Goal: Find specific page/section: Find specific page/section

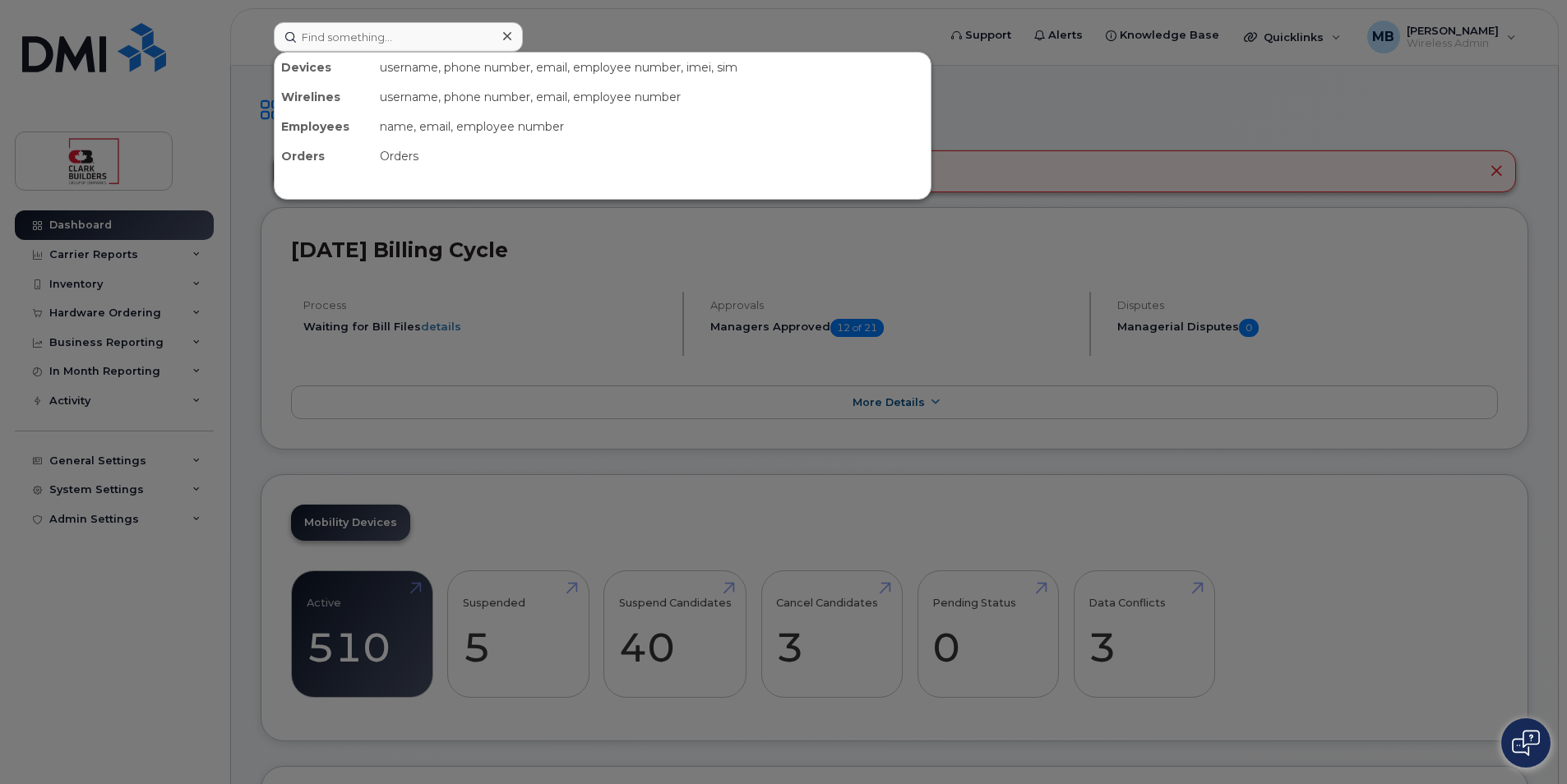
click at [579, 19] on div at bounding box center [784, 392] width 1567 height 784
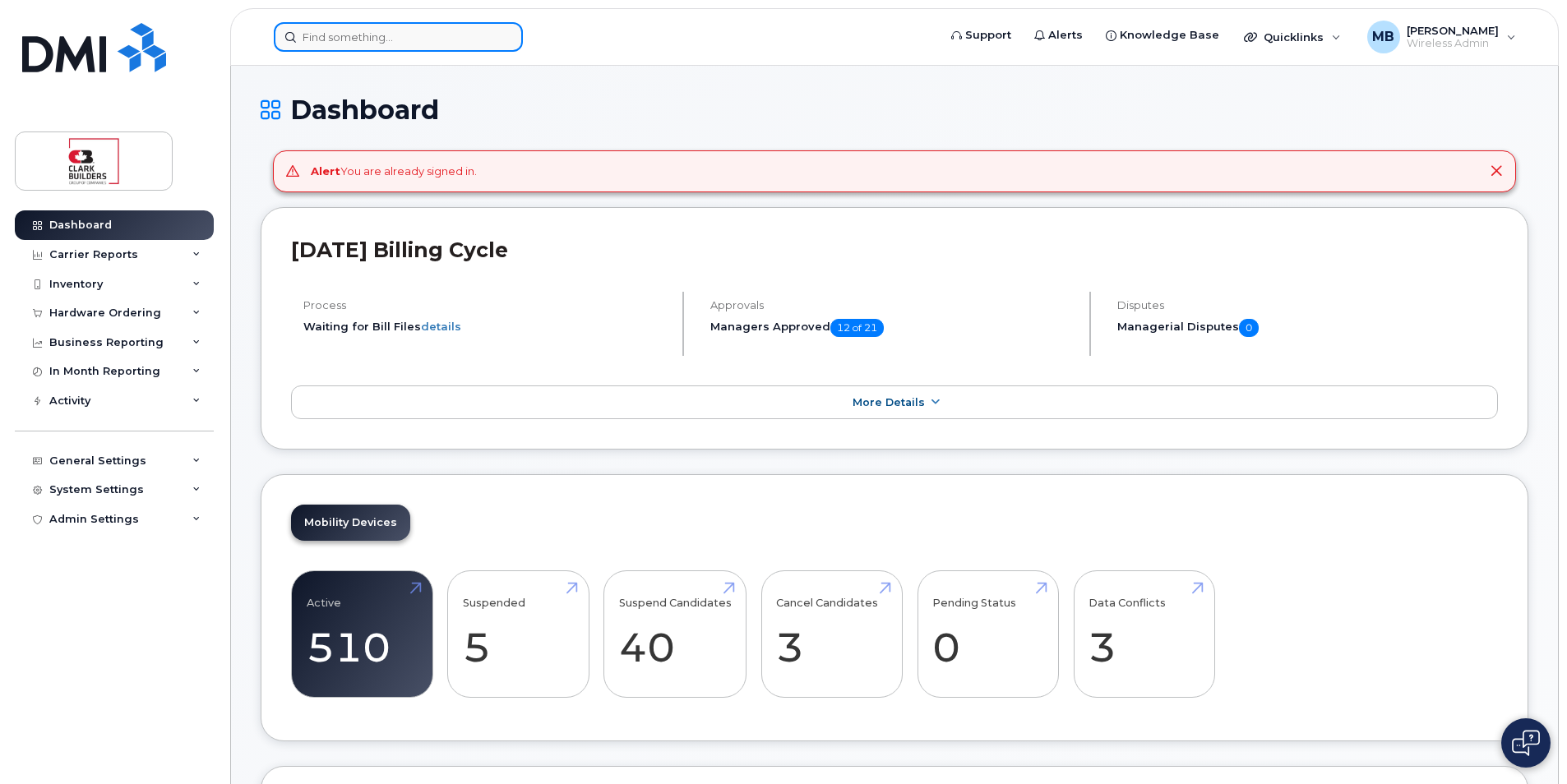
click at [342, 35] on input at bounding box center [398, 36] width 249 height 29
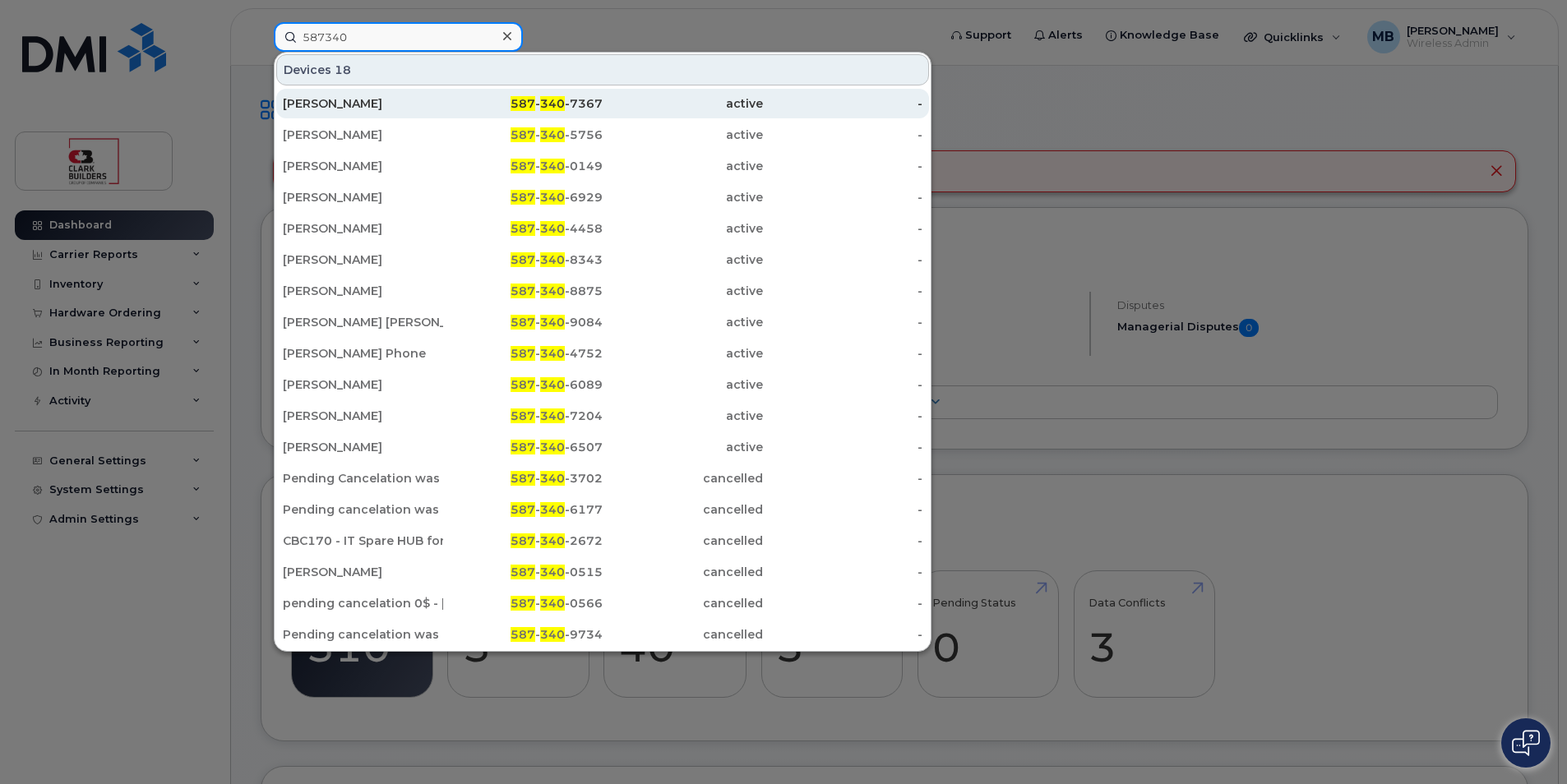
type input "587340"
click at [368, 109] on div "[PERSON_NAME]" at bounding box center [363, 103] width 160 height 16
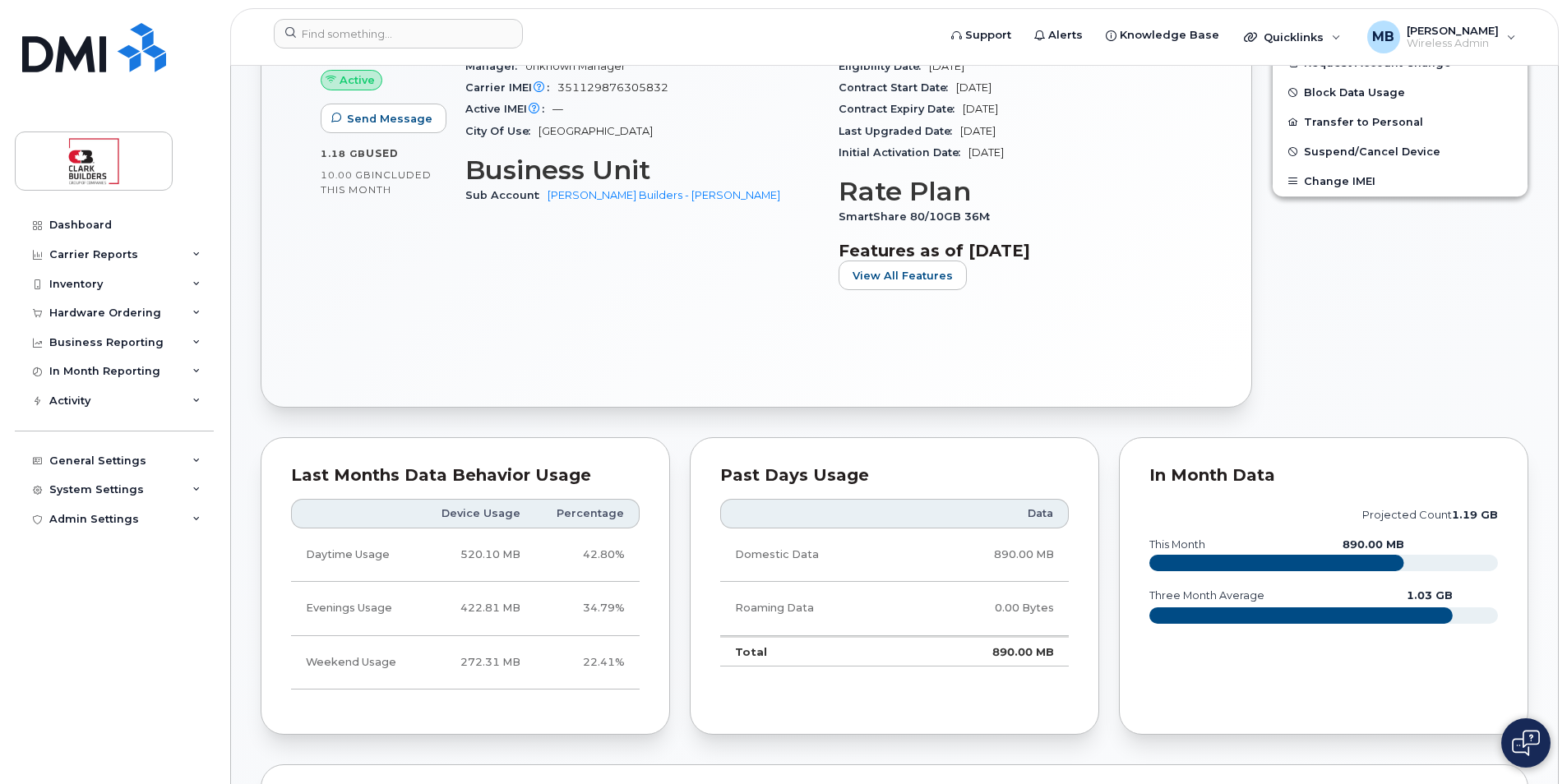
scroll to position [493, 0]
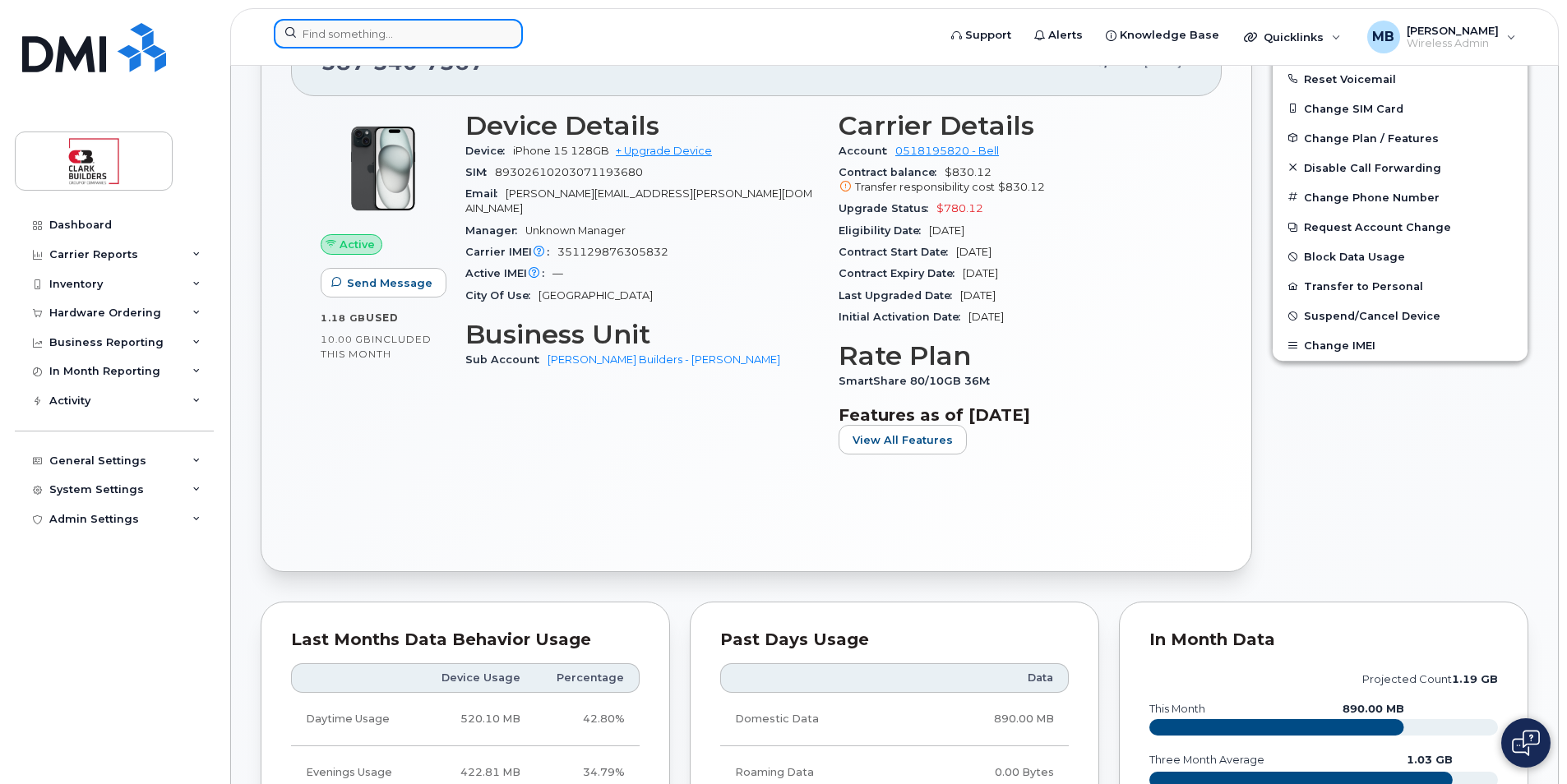
click at [370, 35] on input at bounding box center [398, 33] width 249 height 29
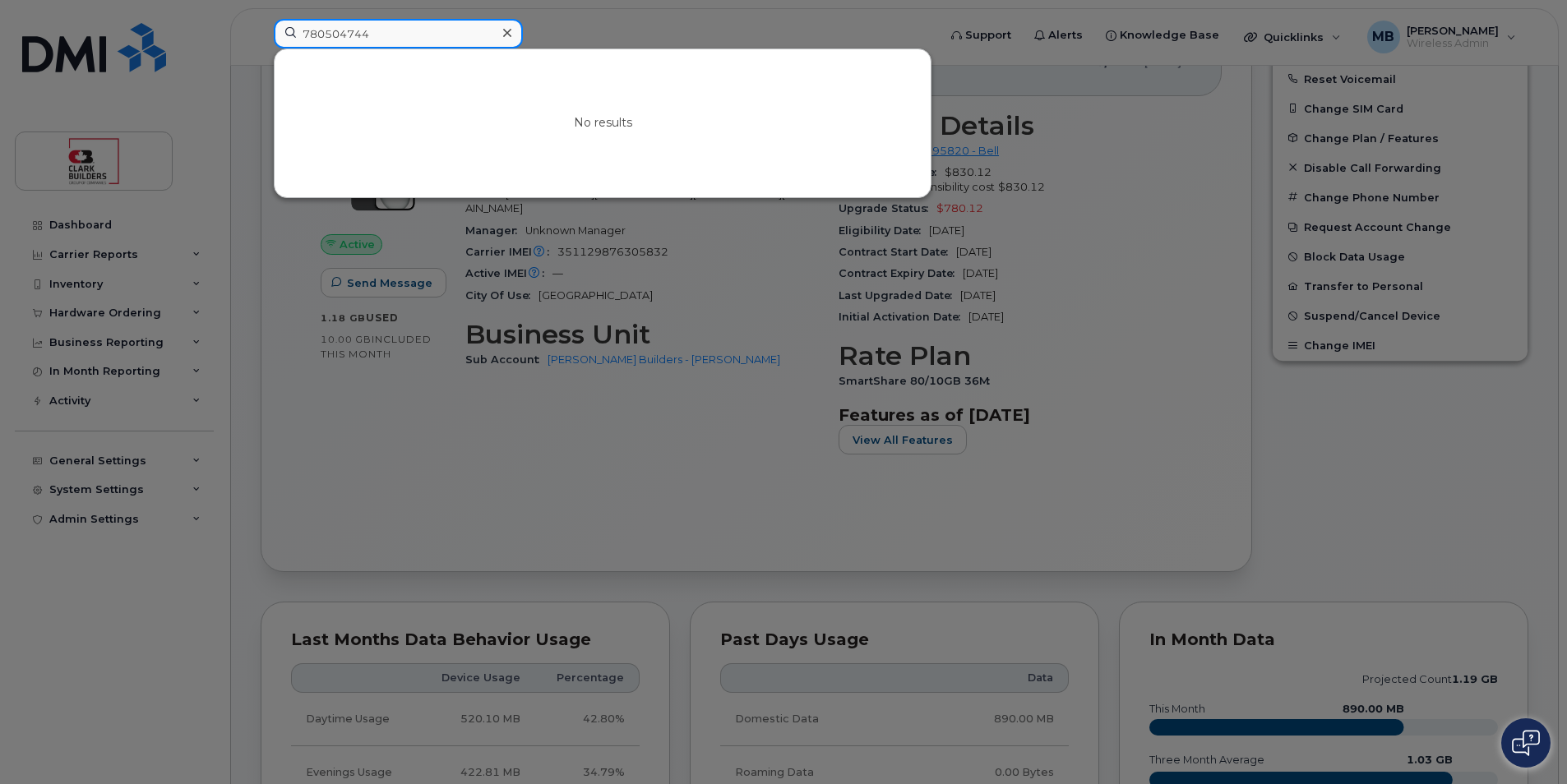
drag, startPoint x: 390, startPoint y: 32, endPoint x: 324, endPoint y: 23, distance: 66.6
click at [324, 23] on input "780504744" at bounding box center [398, 33] width 249 height 29
type input "7"
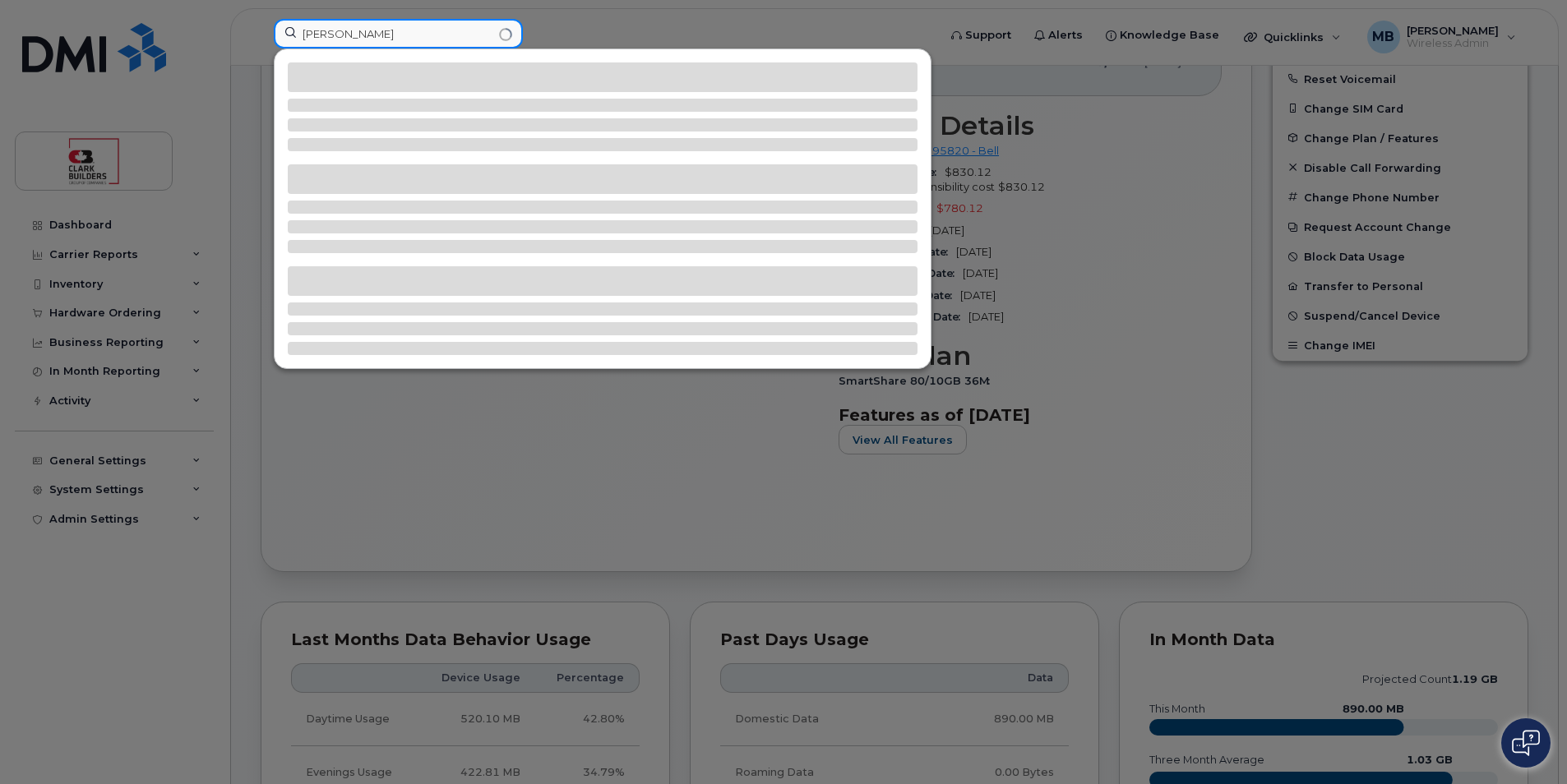
type input "[PERSON_NAME]"
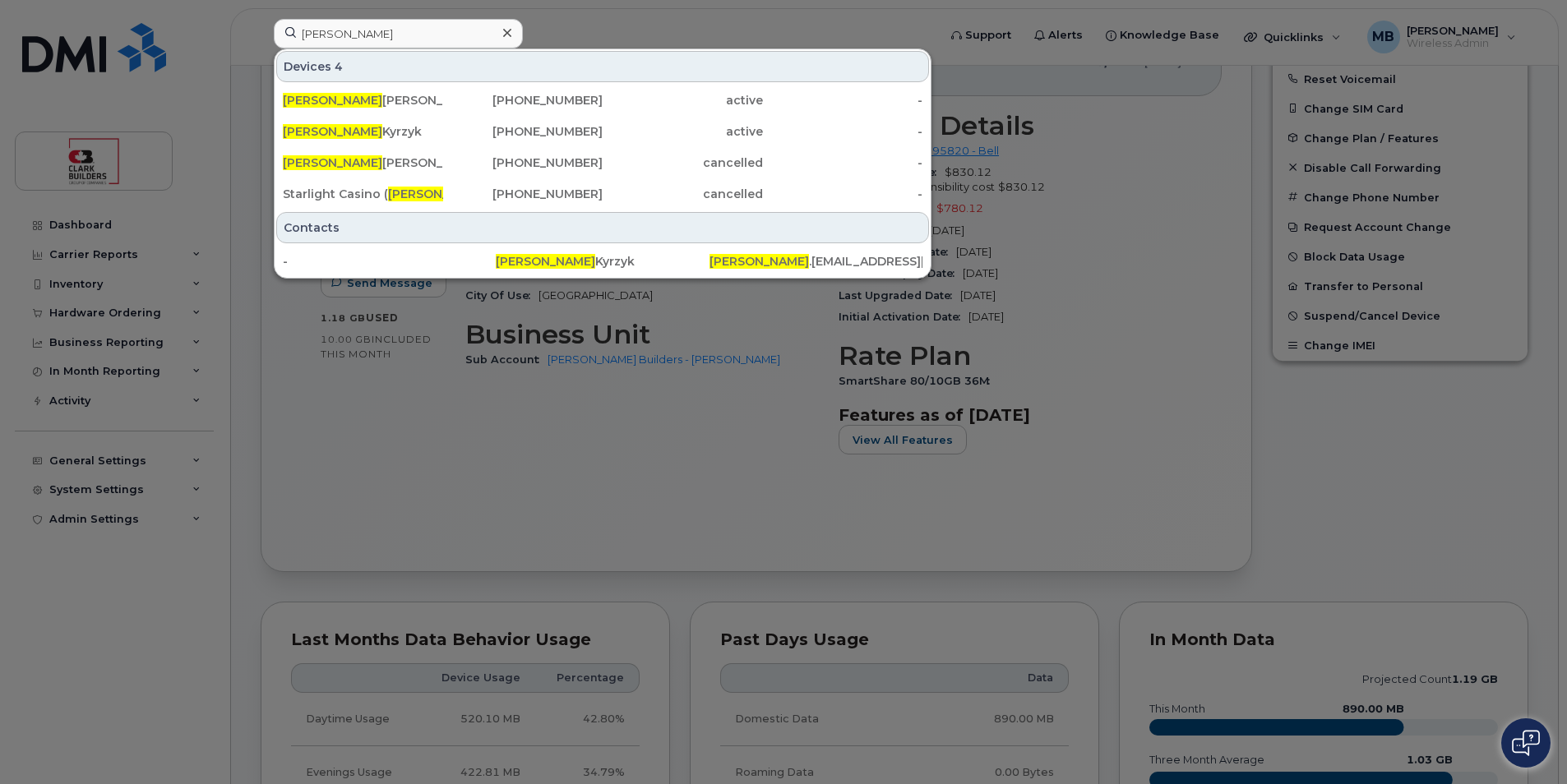
click at [637, 19] on div at bounding box center [784, 392] width 1567 height 784
click at [398, 39] on input "[PERSON_NAME]" at bounding box center [398, 33] width 249 height 29
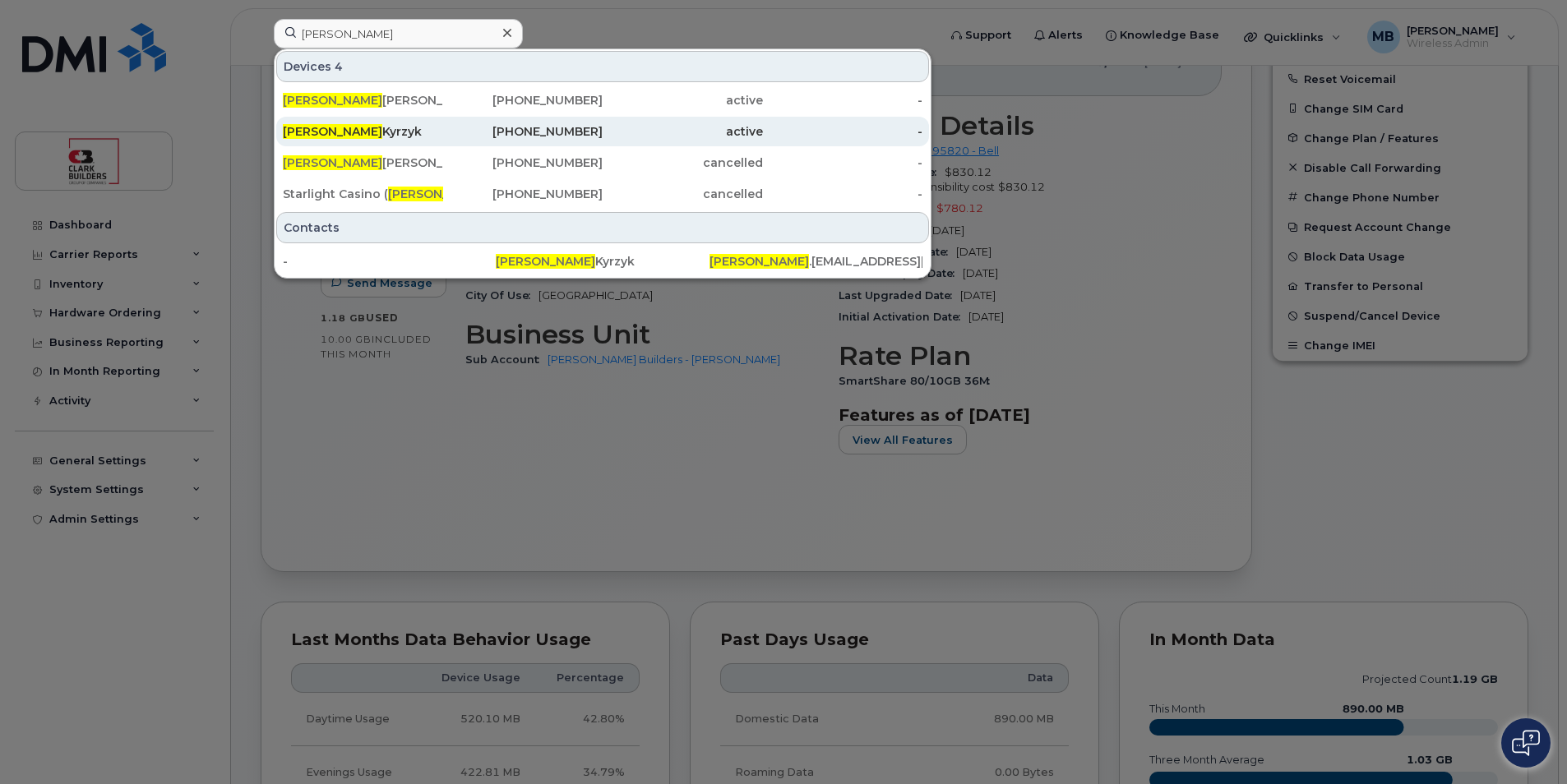
click at [433, 135] on div "[PERSON_NAME]" at bounding box center [363, 131] width 160 height 16
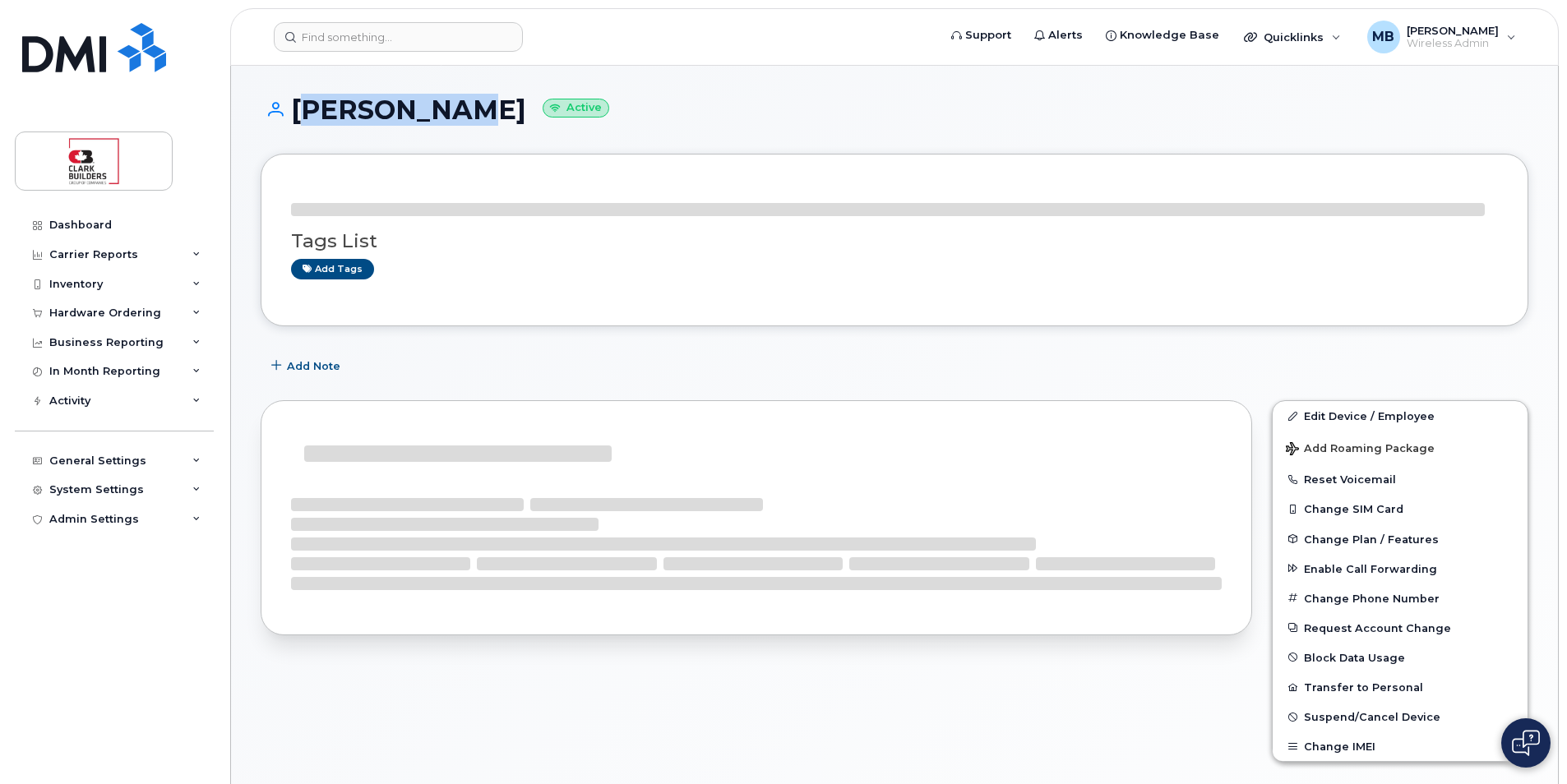
drag, startPoint x: 291, startPoint y: 106, endPoint x: 444, endPoint y: 107, distance: 153.0
click at [444, 107] on h1 "[PERSON_NAME] Active" at bounding box center [894, 109] width 1268 height 28
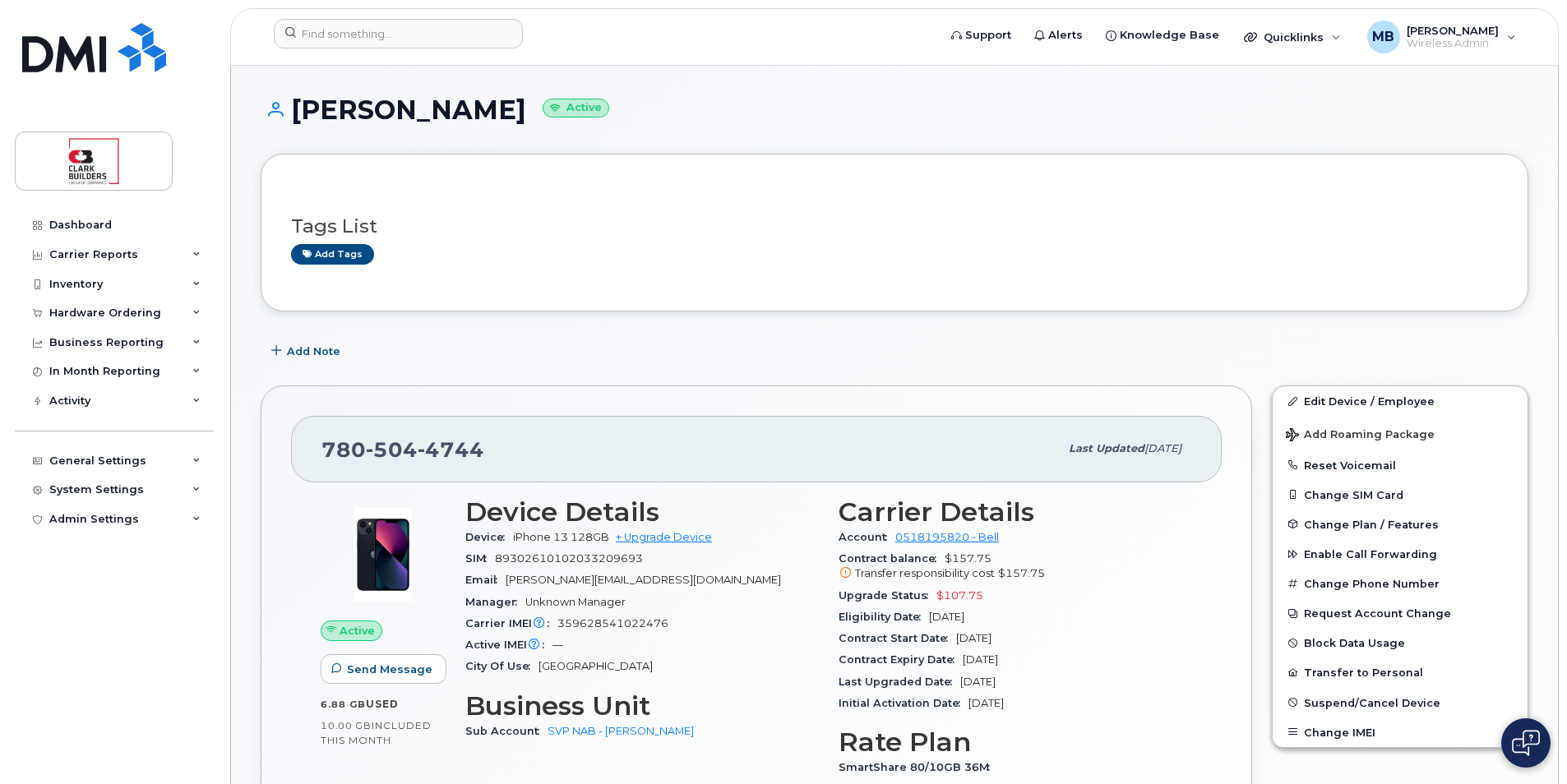
drag, startPoint x: 444, startPoint y: 107, endPoint x: 476, endPoint y: 120, distance: 34.5
click at [476, 120] on h1 "Randy Kyrzyk Active" at bounding box center [894, 109] width 1268 height 28
drag, startPoint x: 479, startPoint y: 120, endPoint x: 303, endPoint y: 120, distance: 176.0
click at [303, 120] on h1 "Randy Kyrzyk Active" at bounding box center [894, 109] width 1268 height 28
drag, startPoint x: 303, startPoint y: 120, endPoint x: 414, endPoint y: 162, distance: 118.7
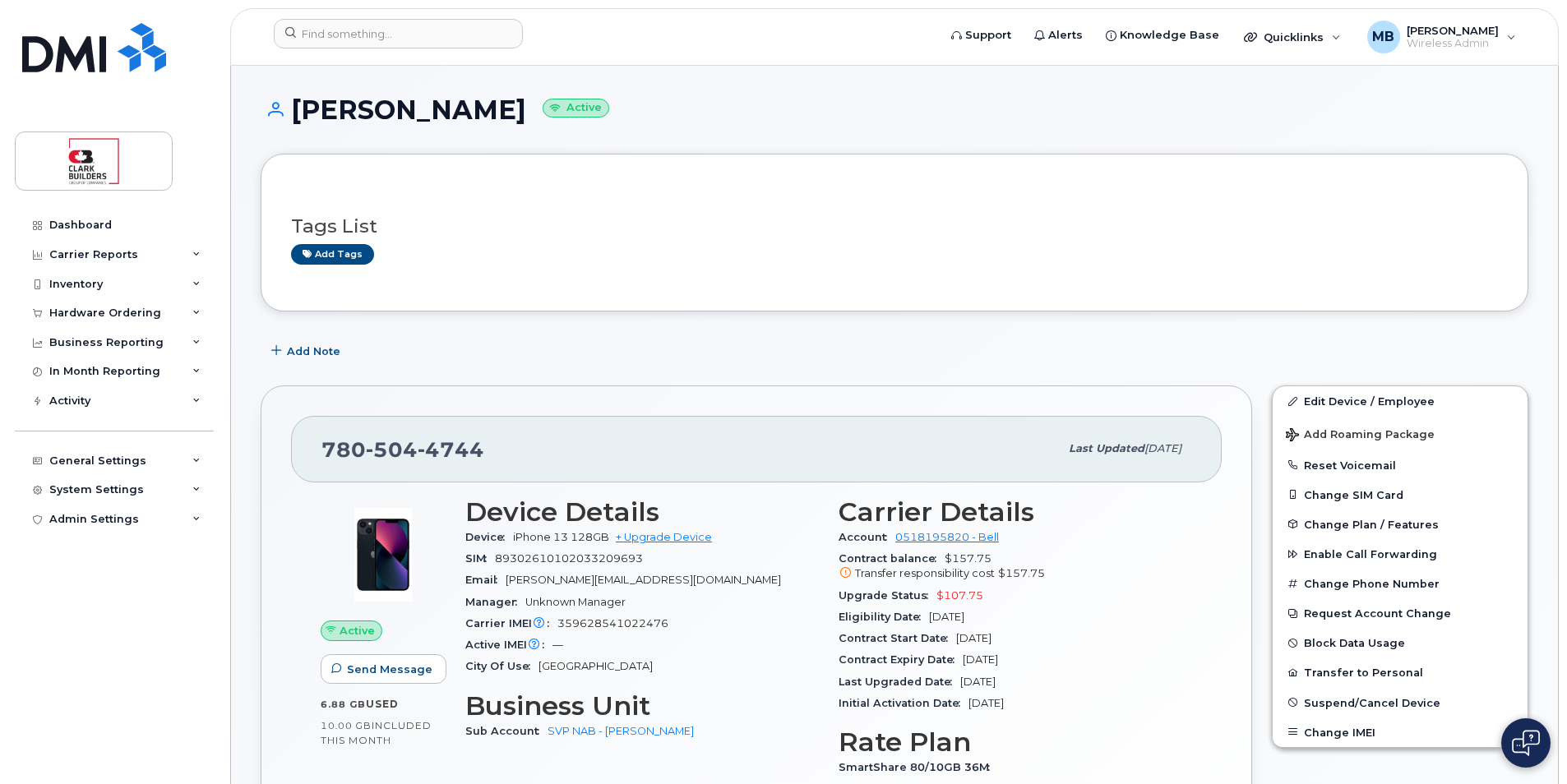
click at [410, 162] on div "Tags List Add tags" at bounding box center [894, 233] width 1268 height 158
drag, startPoint x: 295, startPoint y: 103, endPoint x: 503, endPoint y: 119, distance: 208.6
click at [503, 119] on h1 "Randy Kyrzyk Active" at bounding box center [894, 109] width 1268 height 28
drag, startPoint x: 503, startPoint y: 119, endPoint x: 428, endPoint y: 113, distance: 75.2
click at [428, 113] on h1 "Randy Kyrzyk Active" at bounding box center [894, 109] width 1268 height 28
